Goal: Task Accomplishment & Management: Use online tool/utility

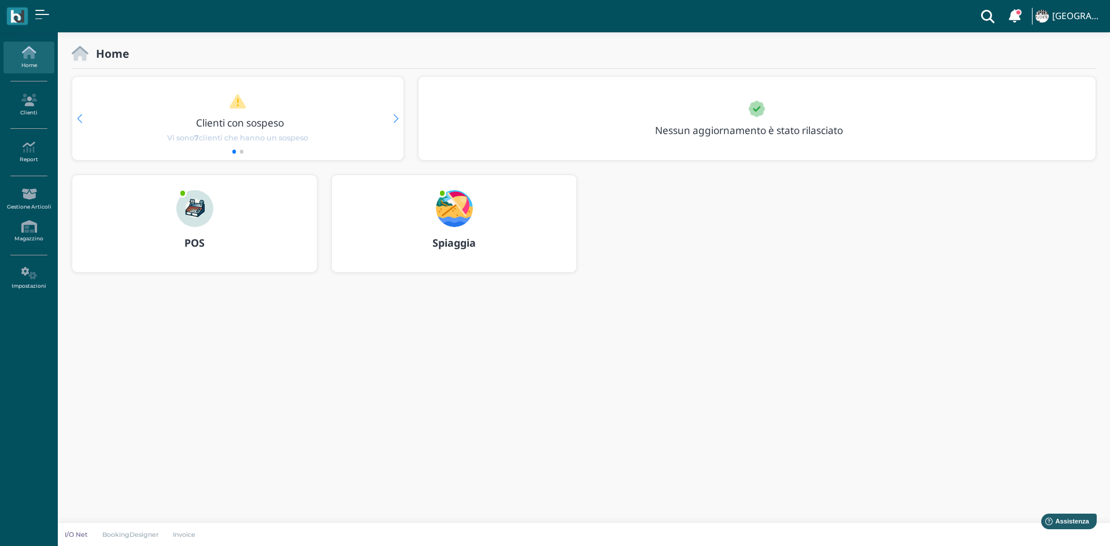
click at [212, 231] on div "POS" at bounding box center [194, 243] width 244 height 32
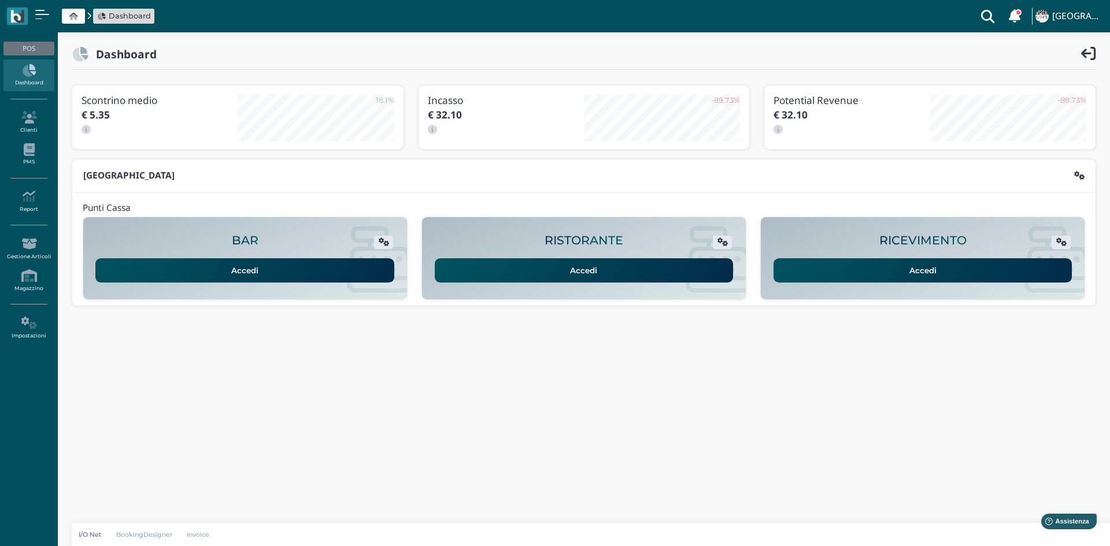
click at [979, 275] on link "Accedi" at bounding box center [922, 270] width 299 height 24
